Goal: Information Seeking & Learning: Learn about a topic

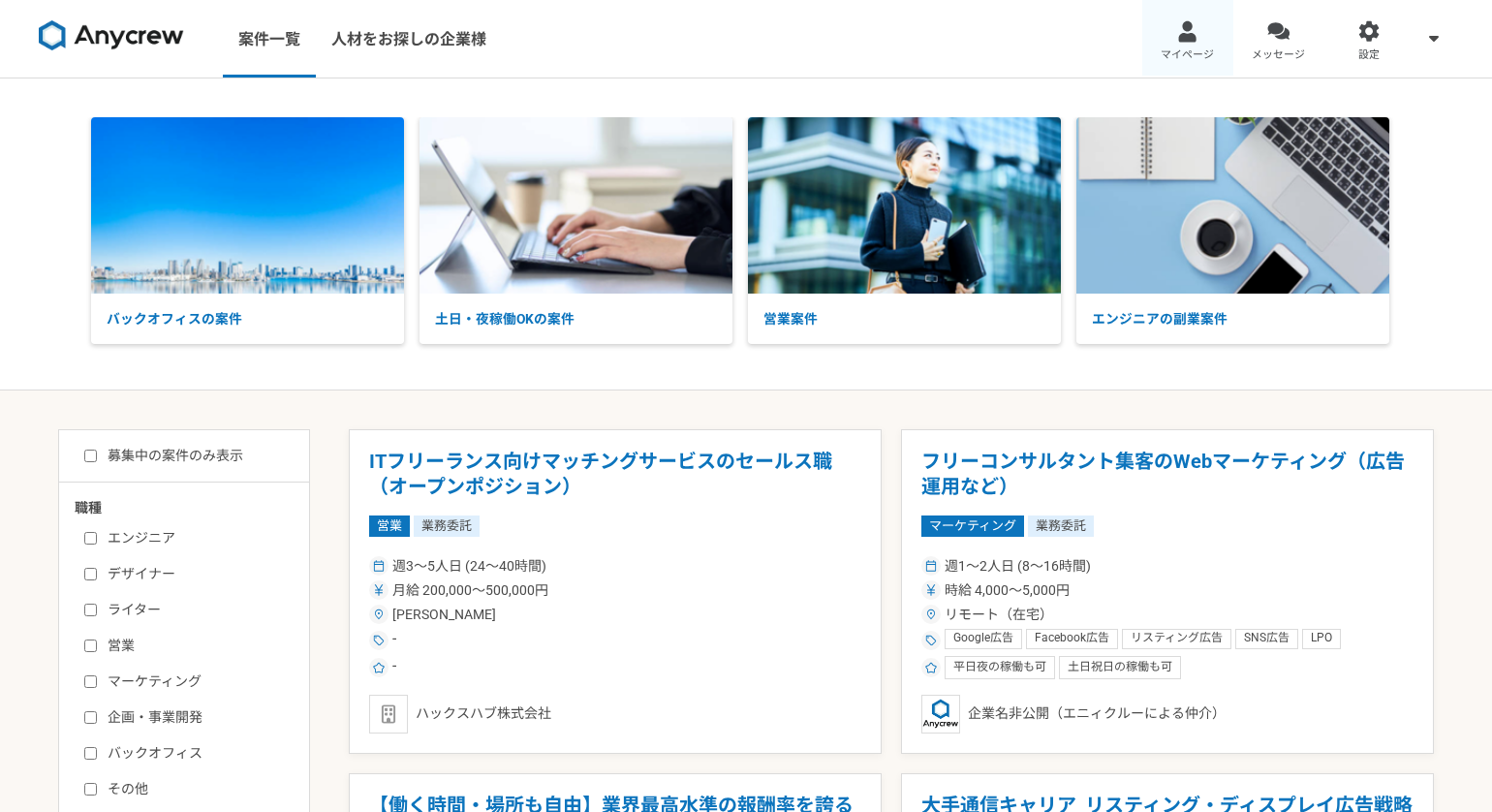
click at [1195, 38] on div at bounding box center [1187, 31] width 22 height 22
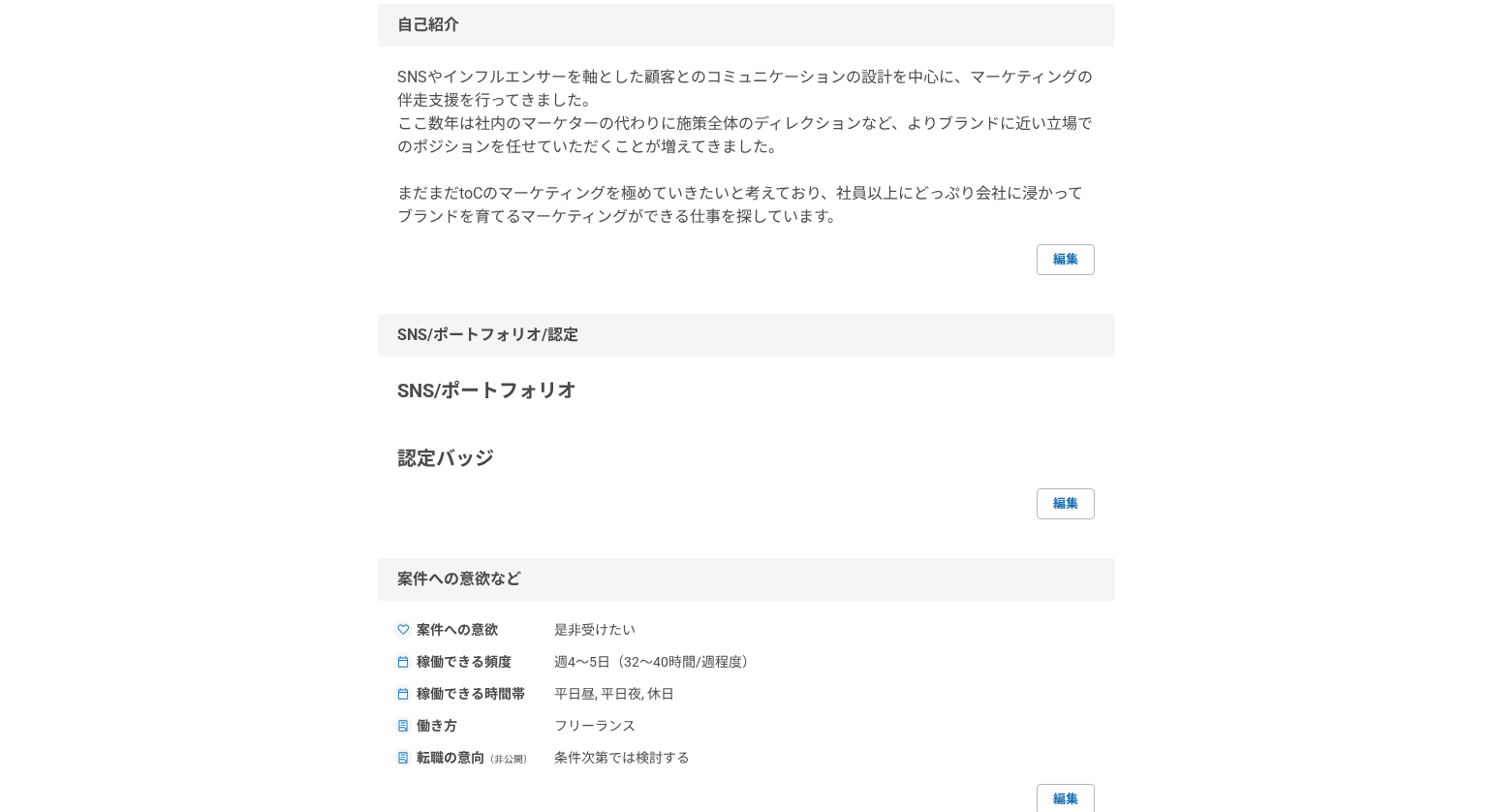
scroll to position [112, 0]
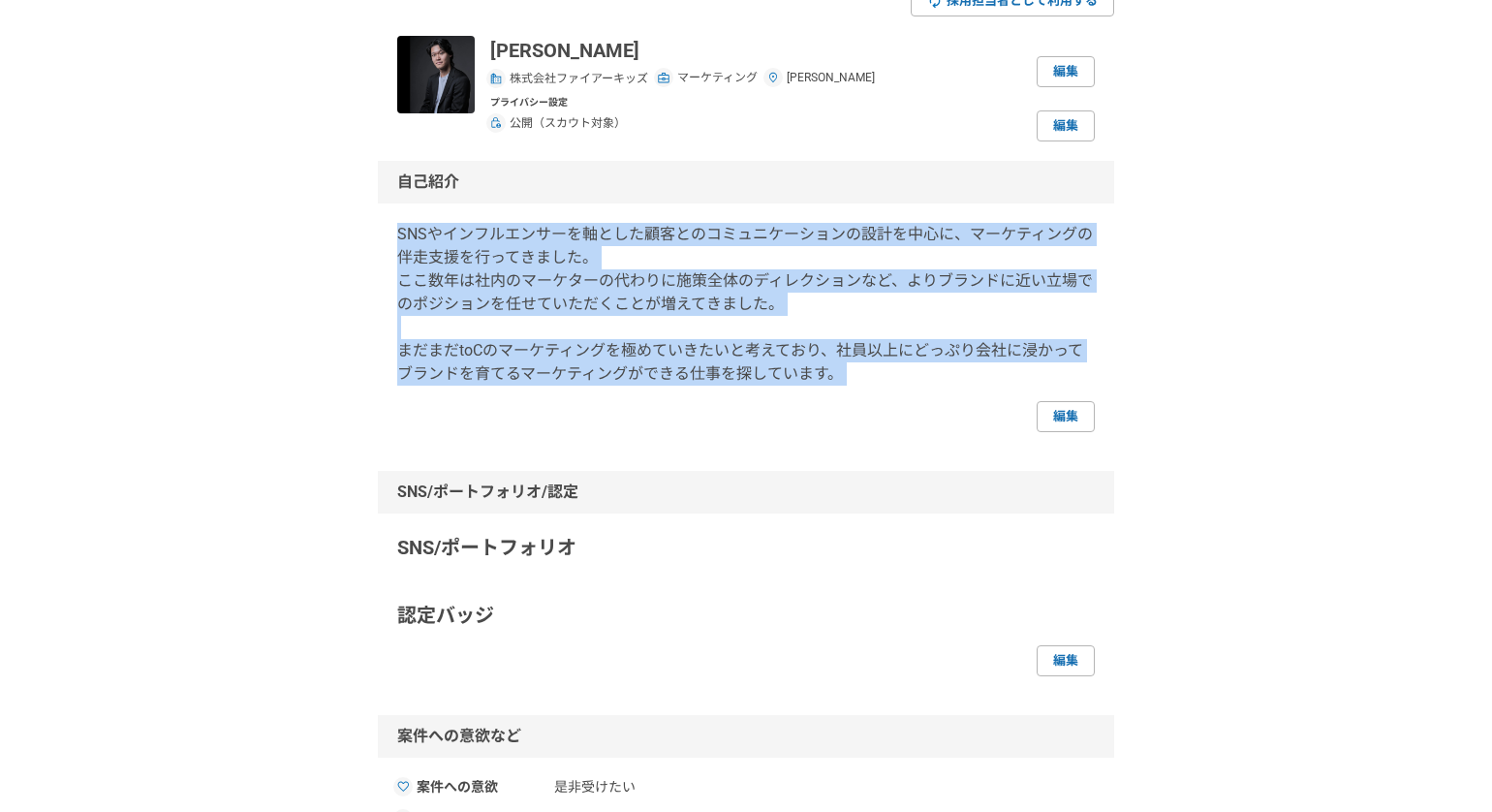
drag, startPoint x: 396, startPoint y: 231, endPoint x: 958, endPoint y: 397, distance: 586.0
click at [958, 397] on div "自己紹介 SNSやインフルエンサーを軸とした顧客とのコミュニケーションの設計を中心に、マーケティングの伴走支援を行ってきました。 ここ数年は社内のマーケターの…" at bounding box center [746, 297] width 737 height 272
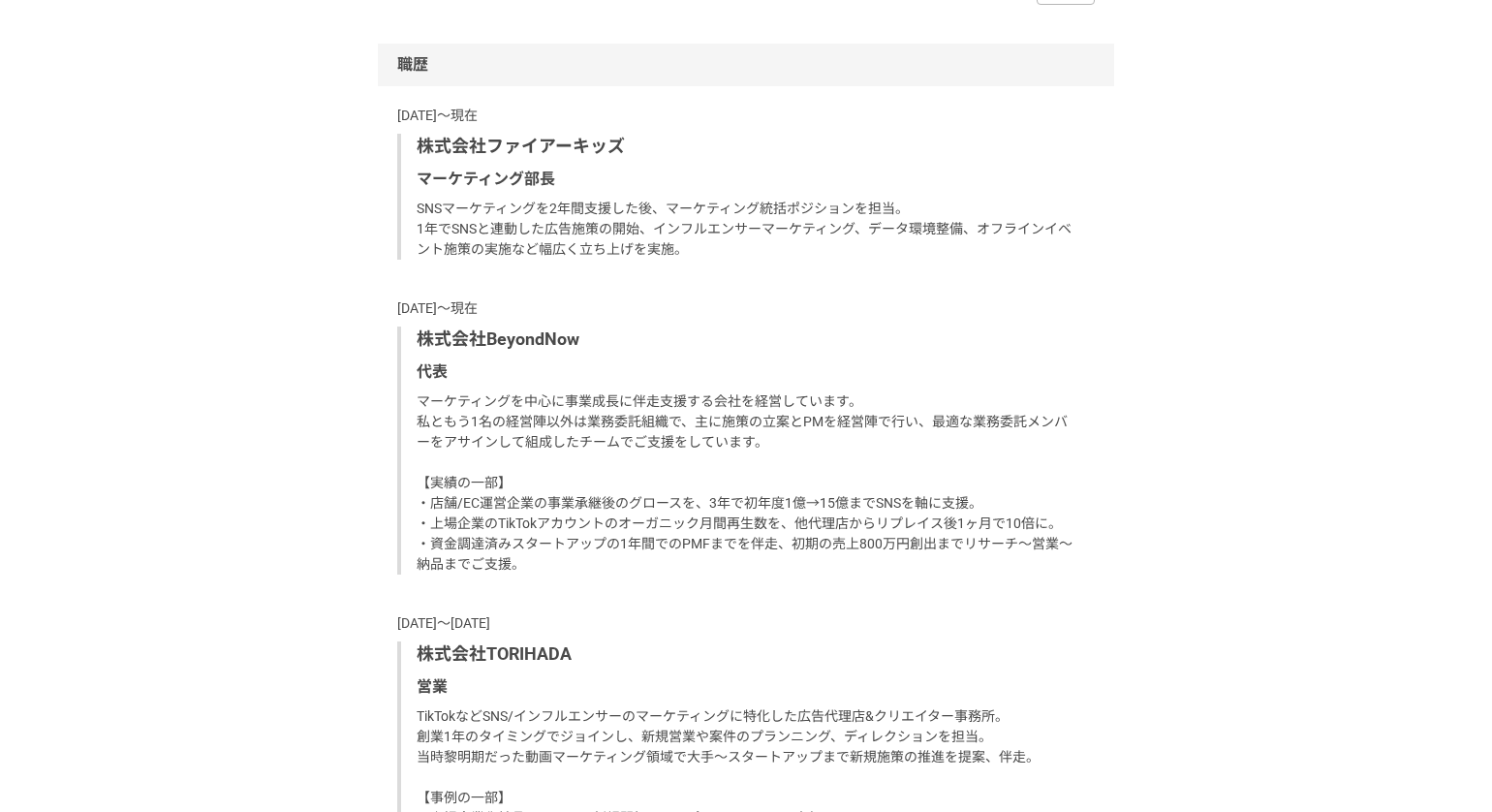
scroll to position [1311, 0]
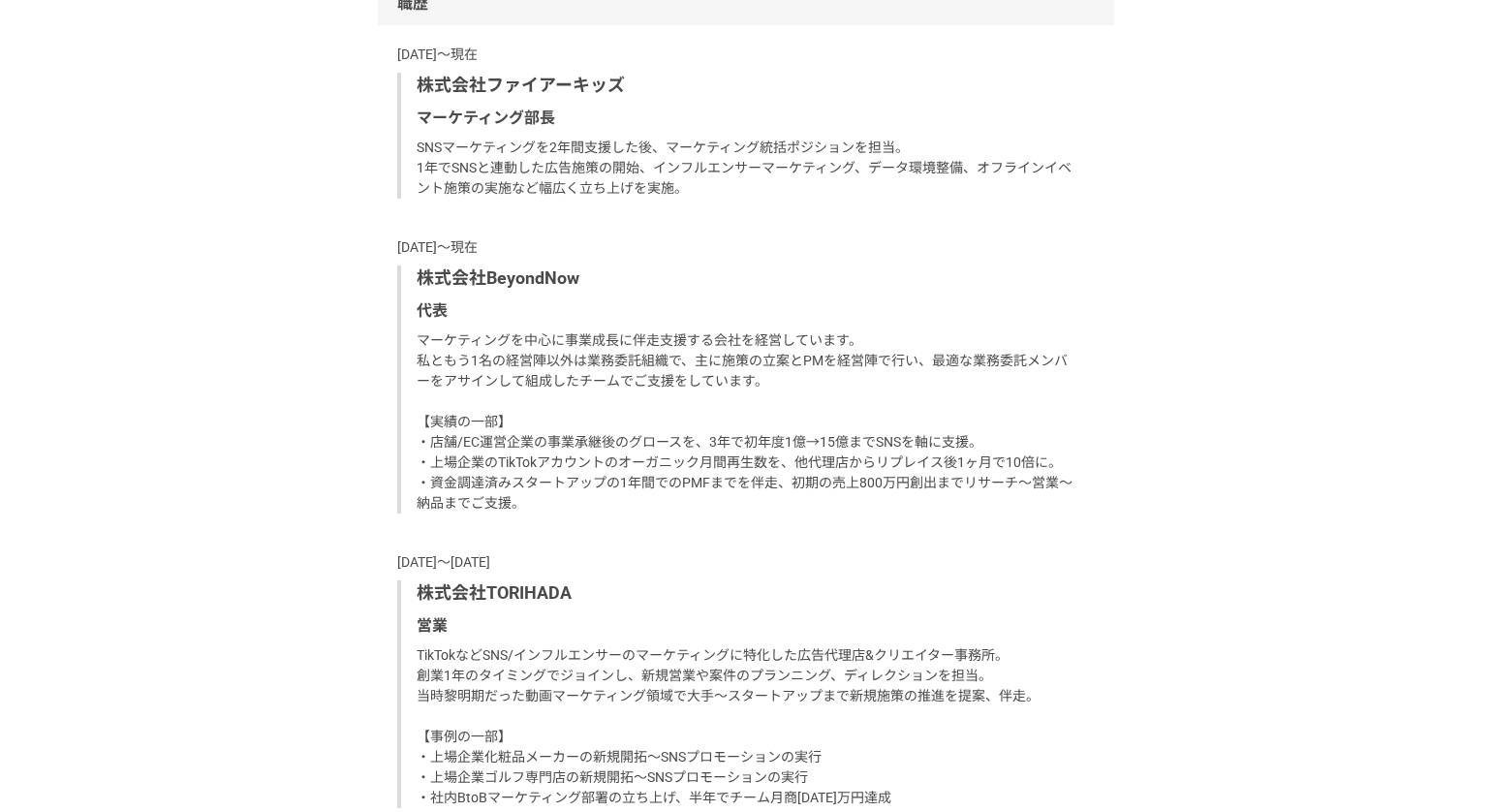
drag, startPoint x: 423, startPoint y: 335, endPoint x: 615, endPoint y: 467, distance: 233.0
click at [615, 468] on p "マーケティングを中心に事業成長に伴走支援する会社を経営しています。 私ともう1名の経営陣以外は業務委託組織で、主に施策の立案とPMを経営陣で行い、最適な業務委…" at bounding box center [748, 422] width 663 height 183
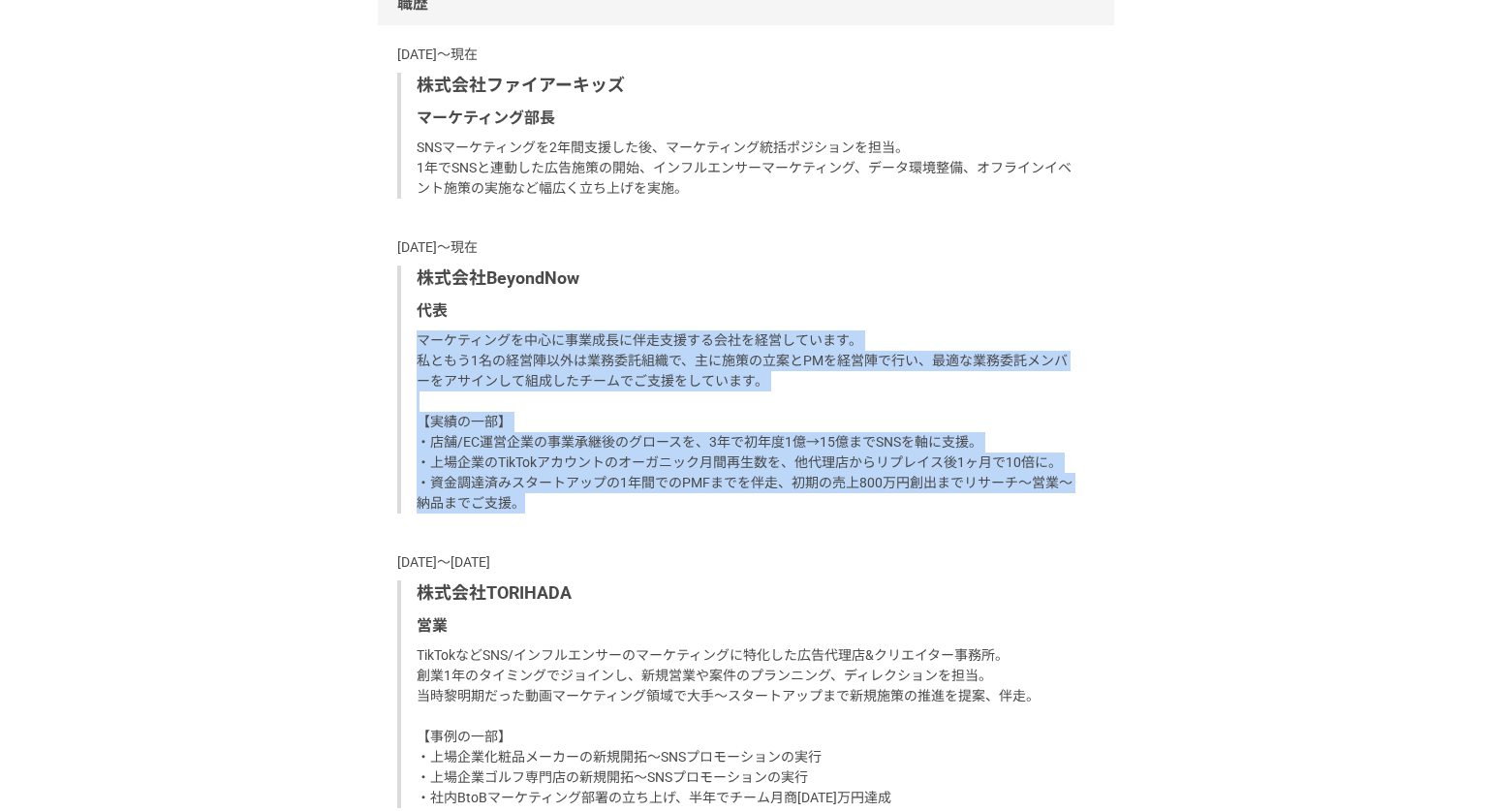
drag, startPoint x: 528, startPoint y: 499, endPoint x: 419, endPoint y: 335, distance: 196.9
click at [419, 335] on p "マーケティングを中心に事業成長に伴走支援する会社を経営しています。 私ともう1名の経営陣以外は業務委託組織で、主に施策の立案とPMを経営陣で行い、最適な業務委…" at bounding box center [748, 422] width 663 height 183
copy p "マーケティングを中心に事業成長に伴走支援する会社を経営しています。 私ともう1名の経営陣以外は業務委託組織で、主に施策の立案とPMを経営陣で行い、最適な業務委…"
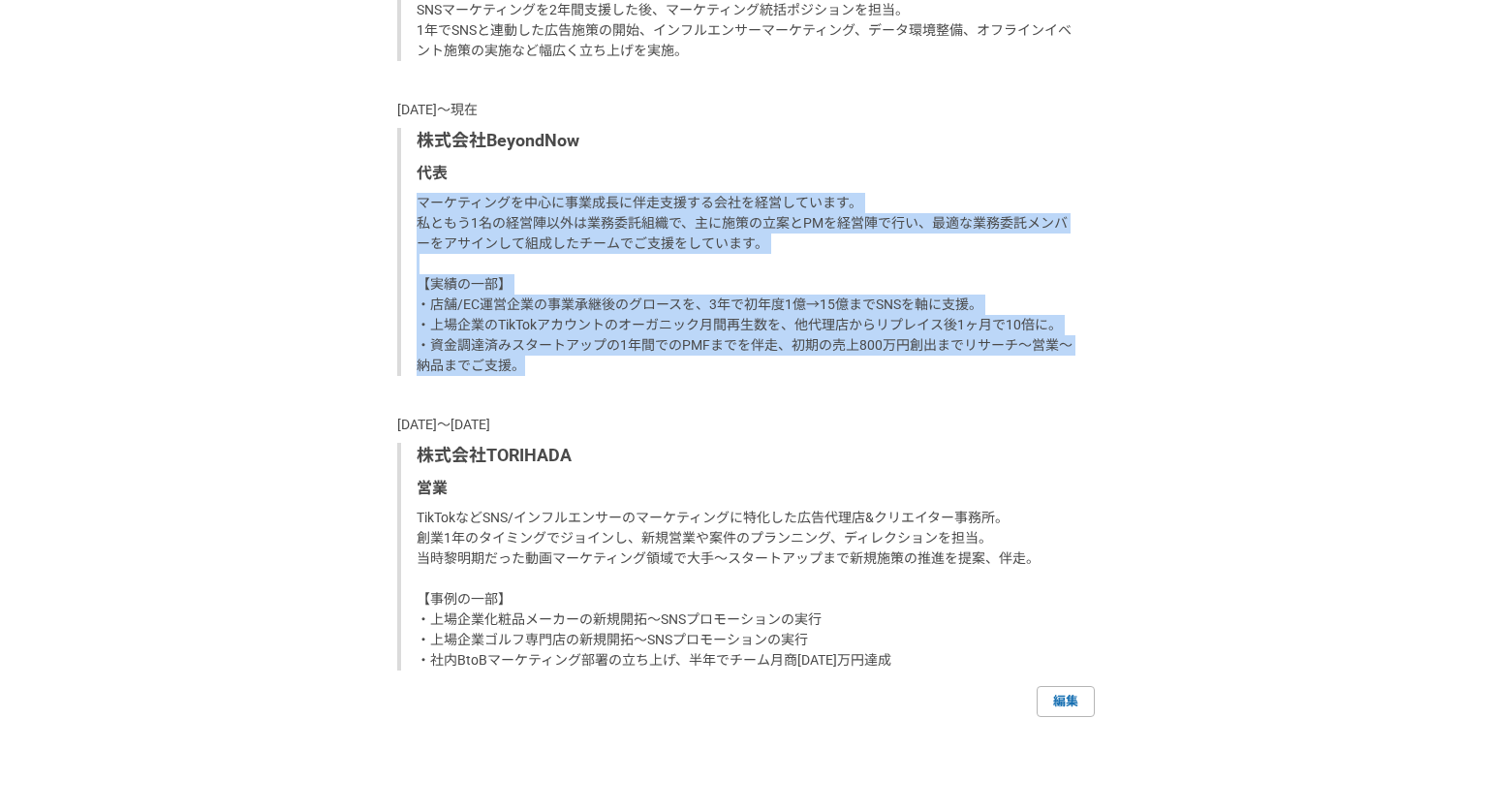
scroll to position [1634, 0]
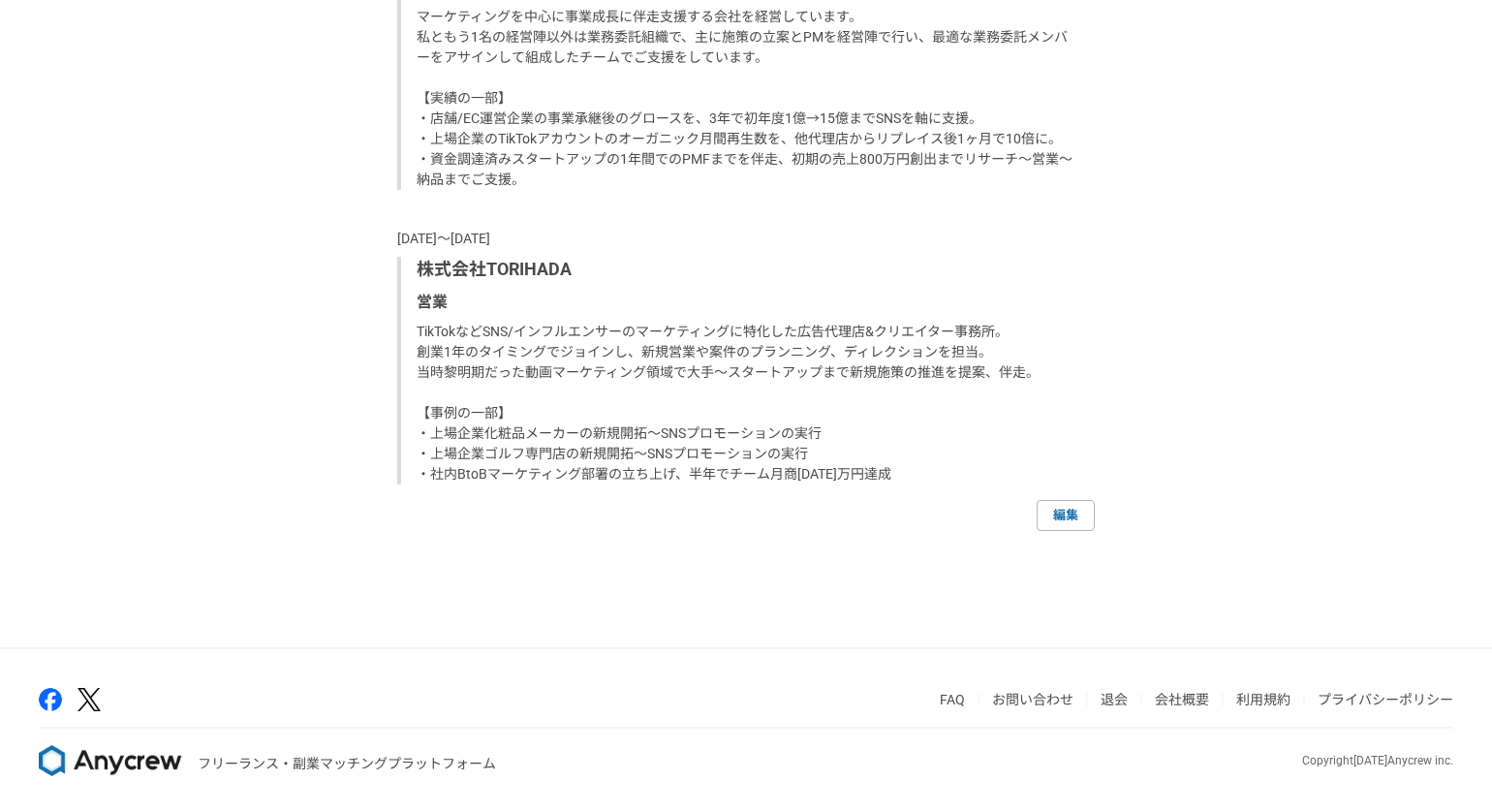
click at [424, 330] on p "TikTokなどSNS/インフルエンサーのマーケティングに特化した広告代理店&クリエイター事務所。 創業1年のタイミングでジョインし、新規営業や案件のプランニ…" at bounding box center [748, 403] width 663 height 163
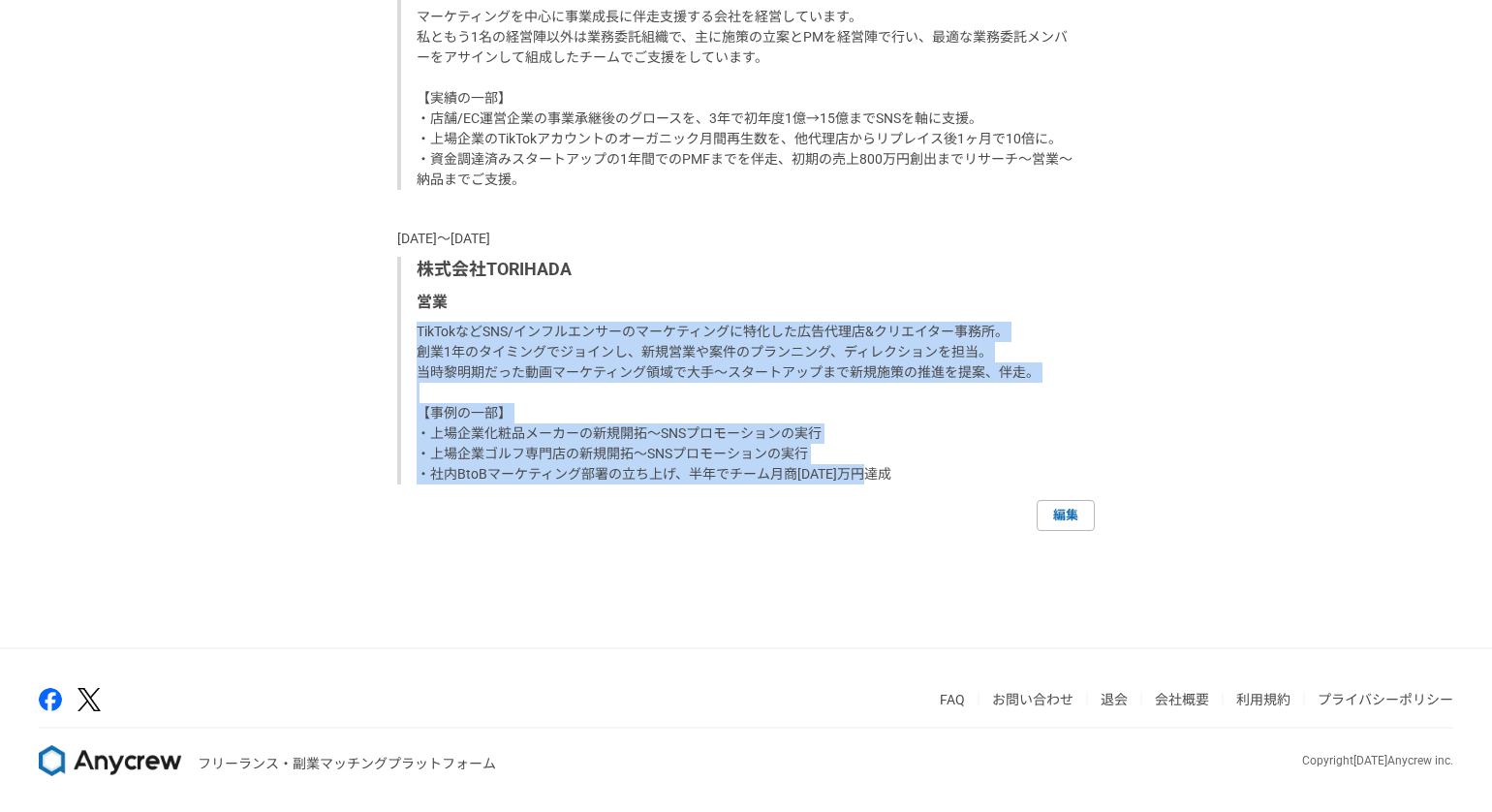
drag, startPoint x: 418, startPoint y: 329, endPoint x: 928, endPoint y: 466, distance: 528.1
click at [928, 466] on p "TikTokなどSNS/インフルエンサーのマーケティングに特化した広告代理店&クリエイター事務所。 創業1年のタイミングでジョインし、新規営業や案件のプランニ…" at bounding box center [748, 403] width 663 height 163
copy p "TikTokなどSNS/インフルエンサーのマーケティングに特化した広告代理店&クリエイター事務所。 創業1年のタイミングでジョインし、新規営業や案件のプランニ…"
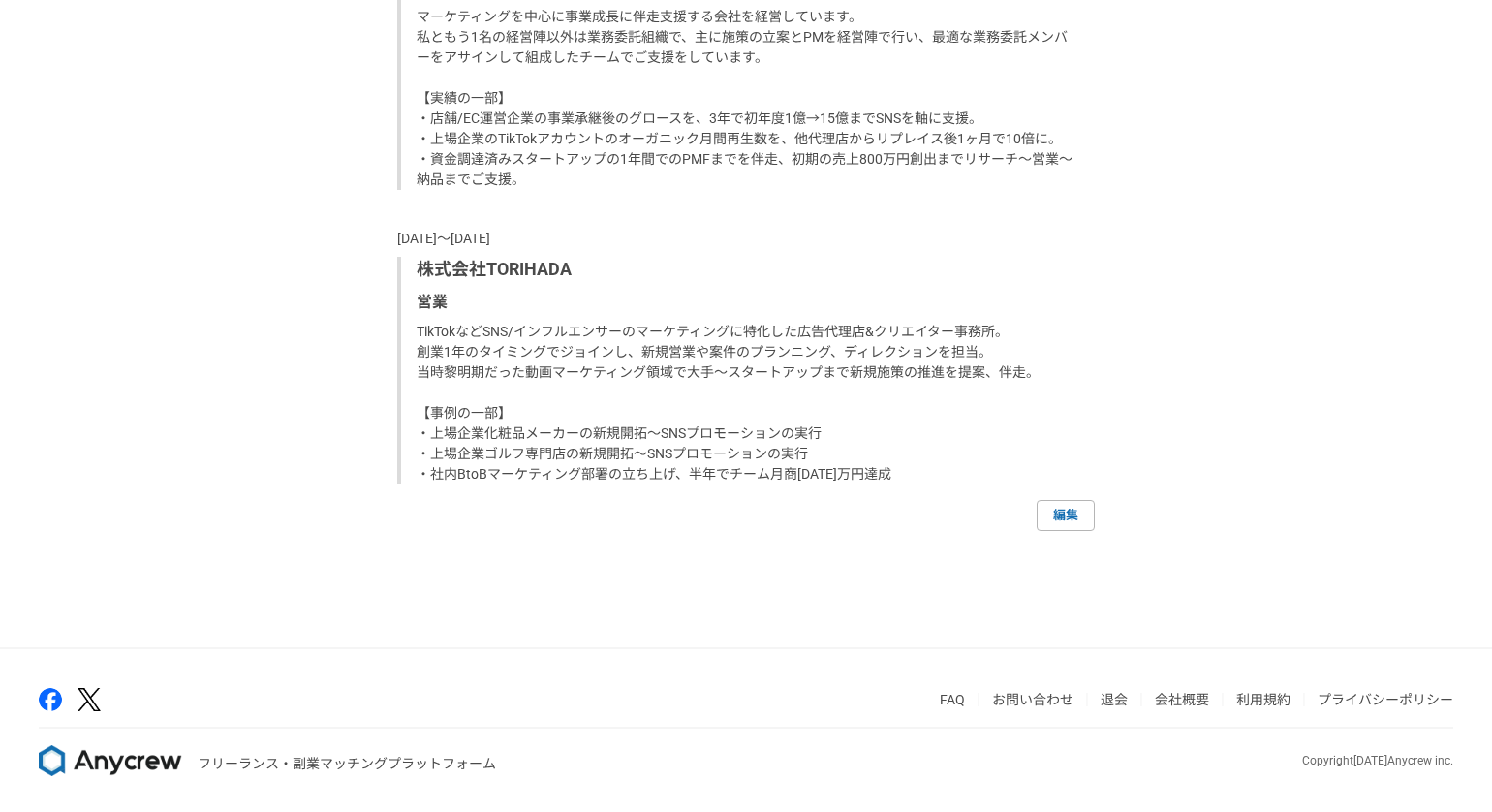
click at [769, 257] on p "株式会社TORIHADA" at bounding box center [748, 270] width 663 height 26
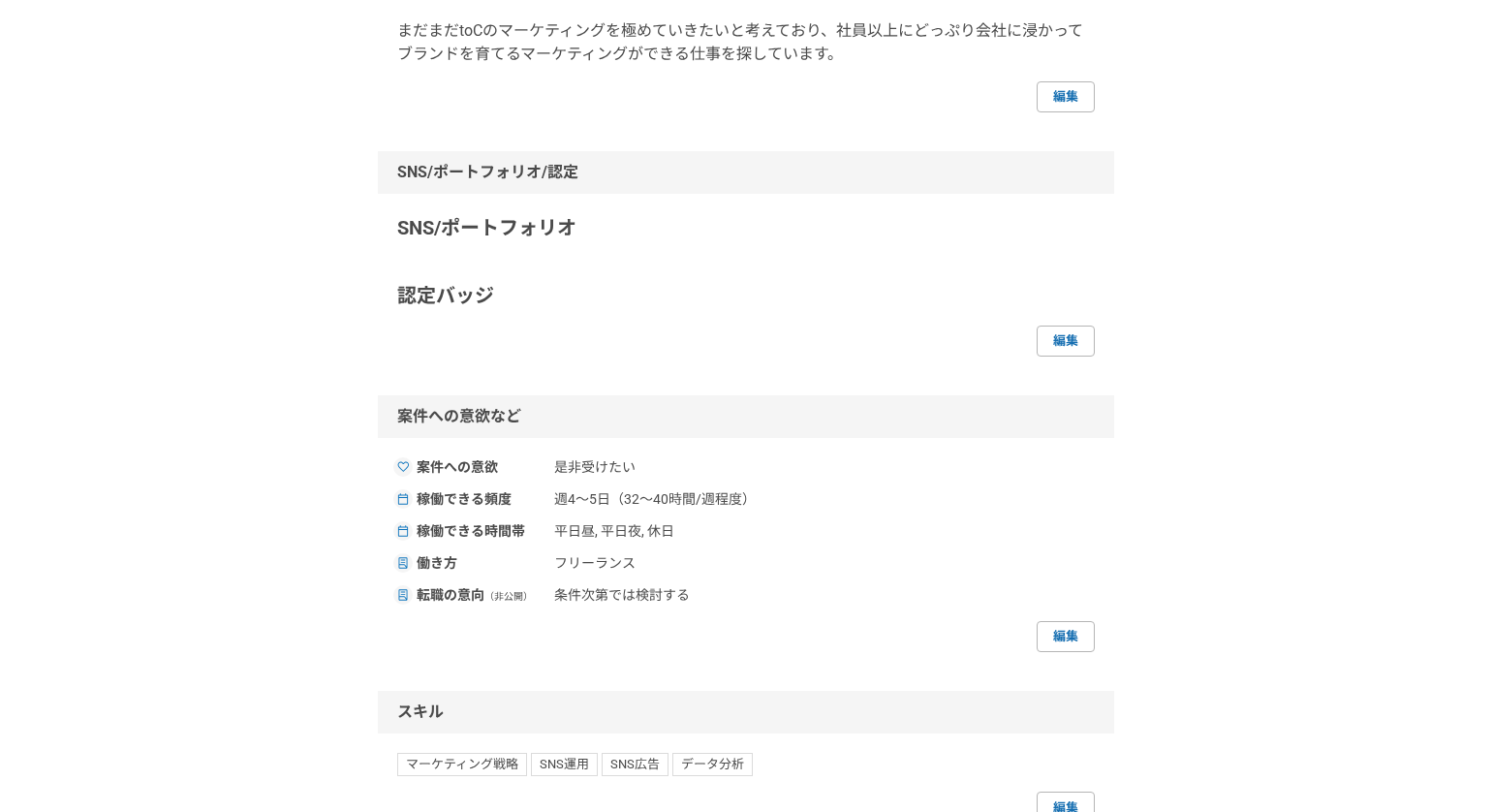
scroll to position [0, 0]
